Goal: Information Seeking & Learning: Learn about a topic

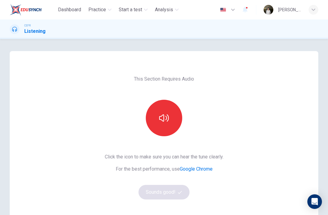
click at [175, 127] on button "button" at bounding box center [164, 118] width 36 height 36
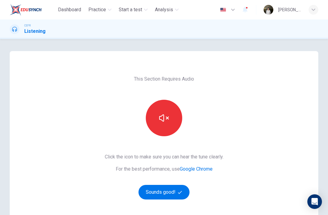
click at [174, 189] on button "Sounds good!" at bounding box center [164, 192] width 51 height 15
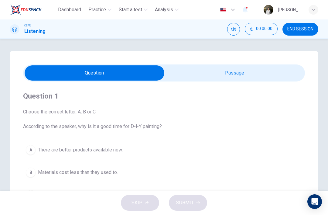
click at [247, 65] on input "checkbox" at bounding box center [94, 72] width 423 height 15
checkbox input "true"
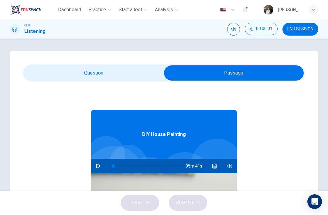
click at [103, 164] on button "button" at bounding box center [99, 166] width 10 height 15
click at [99, 160] on button "button" at bounding box center [99, 166] width 10 height 15
click at [101, 166] on button "button" at bounding box center [99, 166] width 10 height 15
click at [103, 164] on button "button" at bounding box center [99, 166] width 10 height 15
click at [98, 165] on icon "button" at bounding box center [98, 166] width 5 height 5
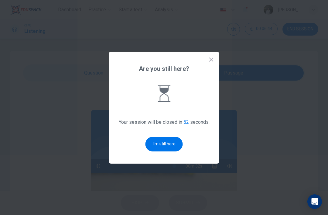
click at [210, 63] on icon at bounding box center [212, 60] width 6 height 6
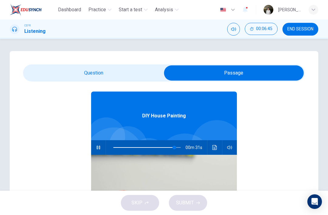
scroll to position [18, 0]
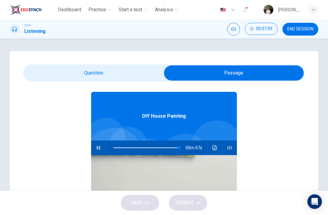
type input "98"
click at [116, 77] on input "checkbox" at bounding box center [234, 72] width 423 height 15
checkbox input "false"
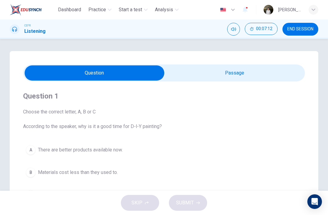
type input "99"
click at [272, 70] on input "checkbox" at bounding box center [94, 72] width 423 height 15
checkbox input "true"
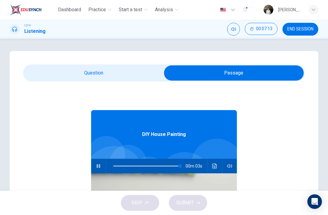
type input "99"
click at [158, 72] on input "checkbox" at bounding box center [234, 72] width 423 height 15
checkbox input "false"
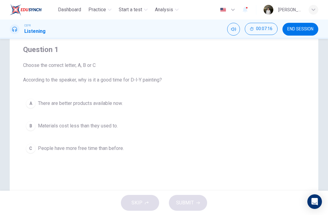
scroll to position [47, 0]
click at [130, 103] on button "A There are better products available now." at bounding box center [164, 102] width 282 height 15
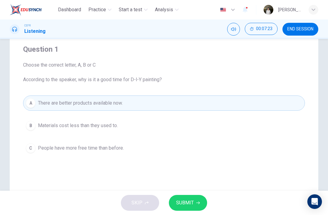
click at [196, 202] on icon "button" at bounding box center [198, 203] width 4 height 4
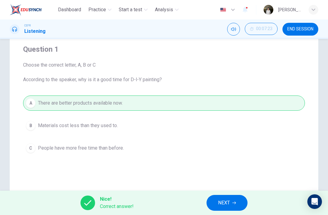
click at [234, 209] on button "NEXT" at bounding box center [227, 203] width 41 height 16
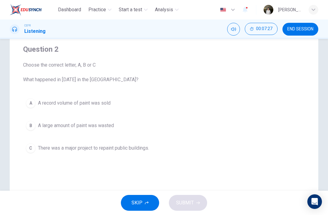
click at [111, 133] on button "B A large amount of paint was wasted" at bounding box center [164, 125] width 282 height 15
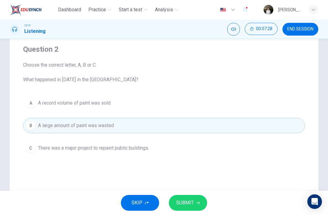
click at [184, 203] on span "SUBMIT" at bounding box center [185, 203] width 18 height 9
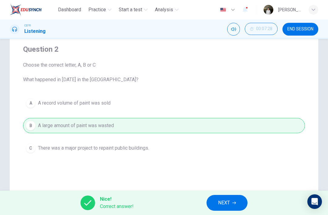
click at [226, 210] on button "NEXT" at bounding box center [227, 203] width 41 height 16
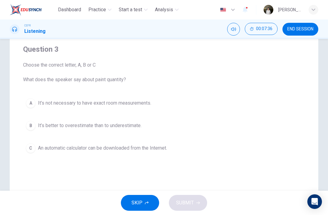
click at [166, 151] on span "An automatic calculator can be downloaded from the Internet." at bounding box center [102, 147] width 129 height 7
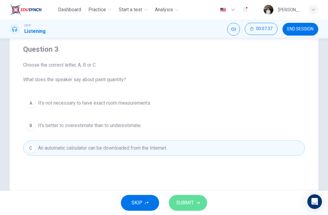
click at [194, 203] on button "SUBMIT" at bounding box center [188, 203] width 38 height 16
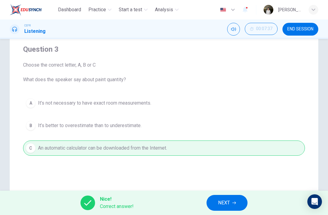
click at [244, 209] on button "NEXT" at bounding box center [227, 203] width 41 height 16
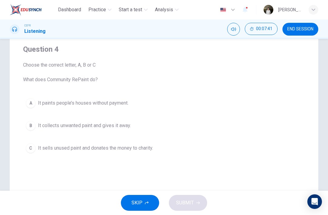
click at [145, 129] on button "B It collects unwanted paint and gives it away." at bounding box center [164, 125] width 282 height 15
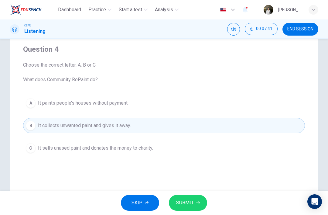
click at [193, 204] on span "SUBMIT" at bounding box center [185, 203] width 18 height 9
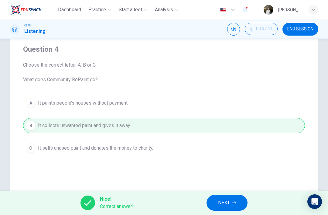
click at [229, 203] on span "NEXT" at bounding box center [224, 203] width 12 height 9
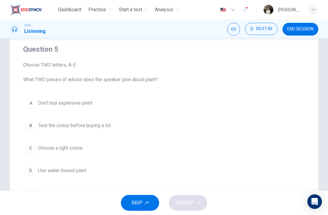
click at [88, 171] on button "D Use water-based paint." at bounding box center [164, 170] width 282 height 15
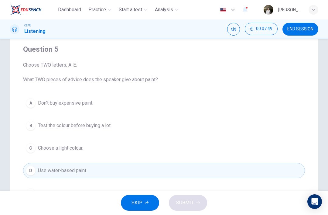
click at [114, 127] on button "B Test the colour before buying a lot." at bounding box center [164, 125] width 282 height 15
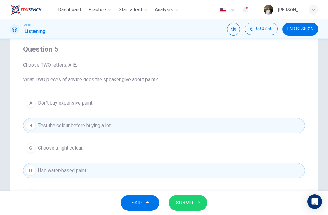
click at [202, 204] on button "SUBMIT" at bounding box center [188, 203] width 38 height 16
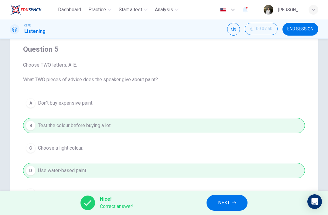
click at [225, 204] on span "NEXT" at bounding box center [224, 203] width 12 height 9
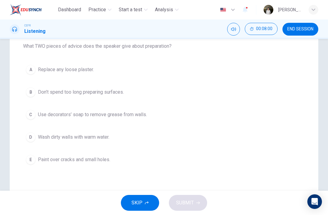
scroll to position [81, 0]
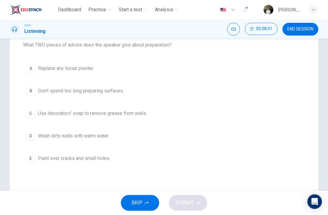
click at [118, 155] on button "E Paint over cracks and small holes." at bounding box center [164, 158] width 282 height 15
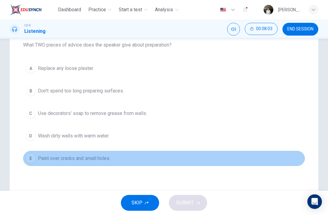
click at [136, 153] on button "E Paint over cracks and small holes." at bounding box center [164, 158] width 282 height 15
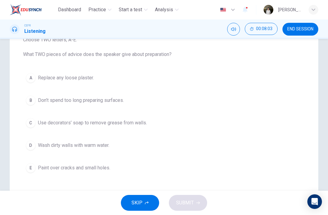
scroll to position [68, 0]
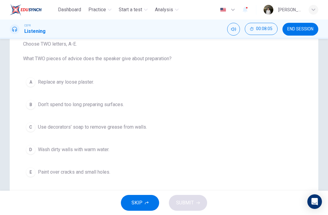
click at [130, 82] on button "A Replace any loose plaster." at bounding box center [164, 81] width 282 height 15
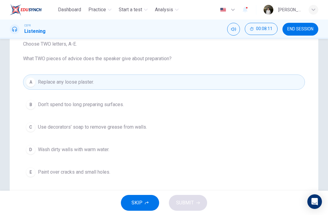
click at [135, 129] on span "Use decorators’ soap to remove grease from walls." at bounding box center [92, 126] width 109 height 7
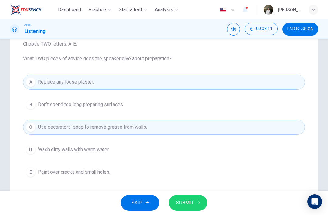
click at [185, 210] on button "SUBMIT" at bounding box center [188, 203] width 38 height 16
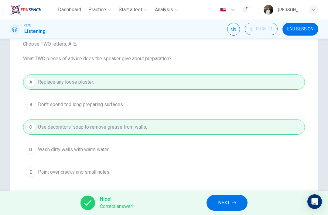
click at [232, 204] on button "NEXT" at bounding box center [227, 203] width 41 height 16
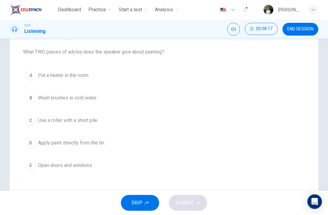
scroll to position [74, 0]
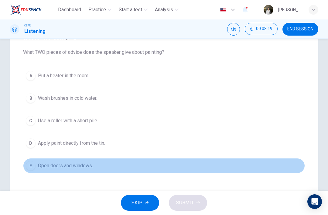
click at [94, 168] on button "E Open doors and windows." at bounding box center [164, 165] width 282 height 15
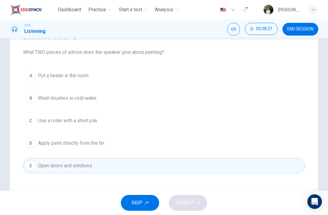
scroll to position [69, 0]
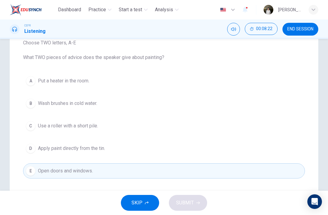
click at [130, 102] on button "B Wash brushes in cold water." at bounding box center [164, 103] width 282 height 15
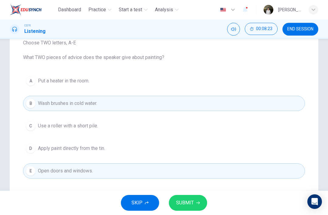
click at [205, 198] on button "SUBMIT" at bounding box center [188, 203] width 38 height 16
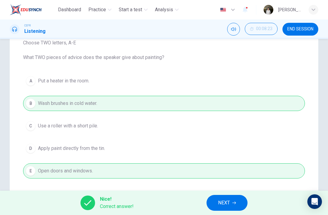
click at [235, 200] on button "NEXT" at bounding box center [227, 203] width 41 height 16
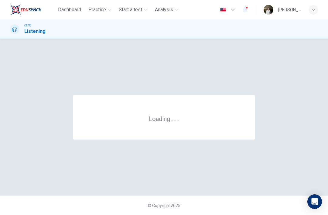
scroll to position [0, 0]
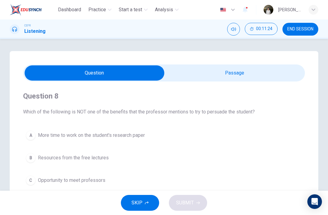
click at [243, 68] on input "checkbox" at bounding box center [94, 72] width 423 height 15
checkbox input "true"
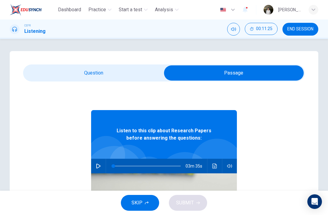
click at [102, 168] on button "button" at bounding box center [99, 166] width 10 height 15
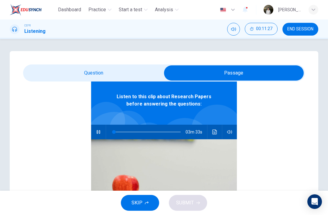
scroll to position [34, 0]
type input "88"
click at [55, 66] on input "checkbox" at bounding box center [234, 72] width 423 height 15
checkbox input "false"
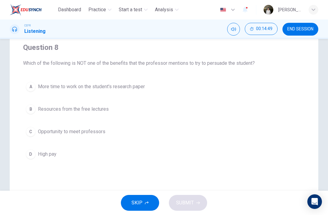
scroll to position [49, 0]
click at [40, 106] on span "Resources from the free lectures" at bounding box center [73, 108] width 71 height 7
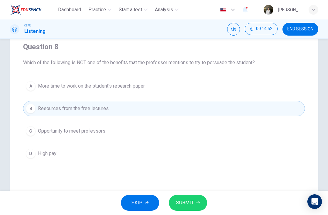
click at [38, 87] on span "More time to work on the student's research paper" at bounding box center [91, 85] width 107 height 7
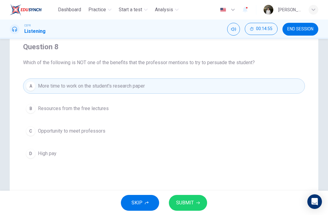
click at [54, 161] on button "D High pay" at bounding box center [164, 153] width 282 height 15
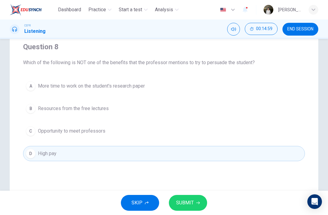
click at [198, 200] on button "SUBMIT" at bounding box center [188, 203] width 38 height 16
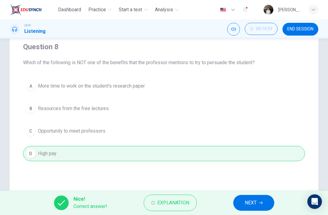
click at [258, 209] on button "NEXT" at bounding box center [254, 203] width 41 height 16
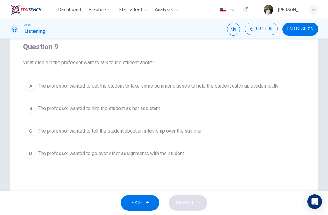
click at [197, 138] on button "C The professor wanted to tell the student about an internship over the summer" at bounding box center [164, 130] width 282 height 15
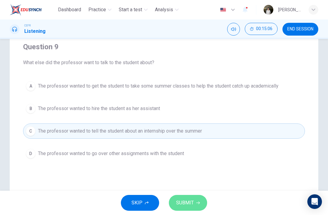
click at [195, 203] on button "SUBMIT" at bounding box center [188, 203] width 38 height 16
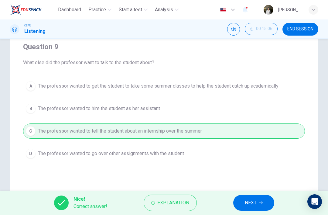
click at [218, 202] on div "Nice! Correct answer! Explanation NEXT" at bounding box center [164, 203] width 328 height 24
click at [228, 202] on div "Nice! Correct answer! Explanation NEXT" at bounding box center [164, 203] width 328 height 24
click at [255, 197] on button "NEXT" at bounding box center [254, 203] width 41 height 16
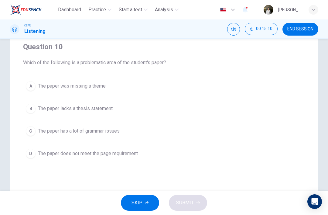
click at [123, 88] on button "A The paper was missing a theme" at bounding box center [164, 85] width 282 height 15
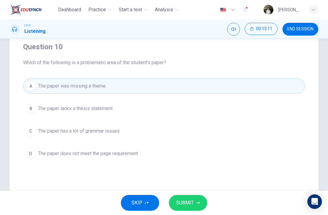
click at [186, 204] on span "SUBMIT" at bounding box center [185, 203] width 18 height 9
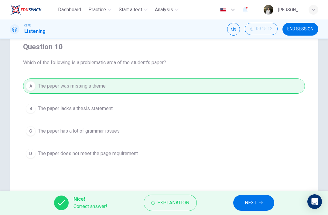
click at [244, 209] on button "NEXT" at bounding box center [254, 203] width 41 height 16
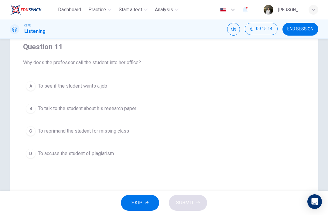
click at [133, 110] on span "To talk to the student about his research paper" at bounding box center [87, 108] width 99 height 7
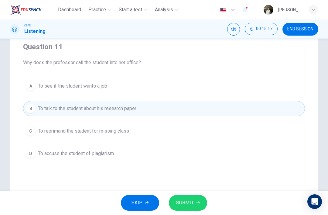
click at [202, 201] on button "SUBMIT" at bounding box center [188, 203] width 38 height 16
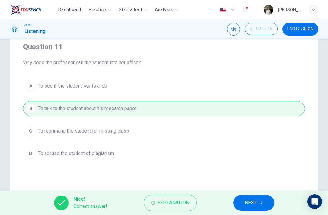
click at [256, 202] on span "NEXT" at bounding box center [251, 203] width 12 height 9
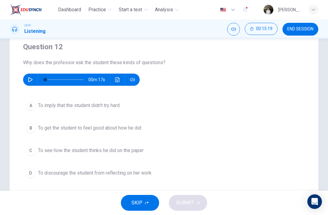
click at [30, 75] on button "button" at bounding box center [31, 80] width 10 height 12
click at [64, 156] on button "C To see how the student thinks he did on the paper" at bounding box center [164, 150] width 282 height 15
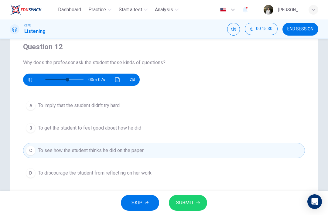
scroll to position [66, 0]
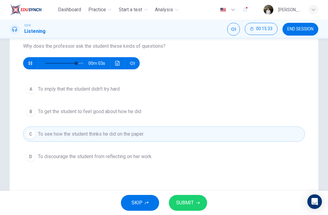
click at [183, 206] on span "SUBMIT" at bounding box center [185, 203] width 18 height 9
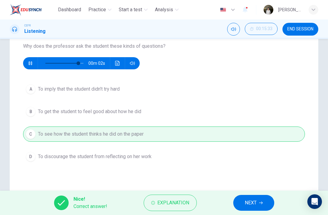
type input "92"
click at [247, 204] on span "NEXT" at bounding box center [251, 203] width 12 height 9
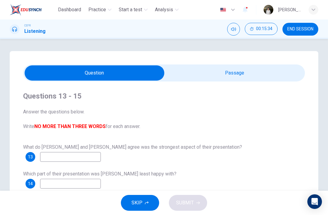
click at [304, 26] on button "END SESSION" at bounding box center [301, 29] width 36 height 13
